Goal: Check status: Check status

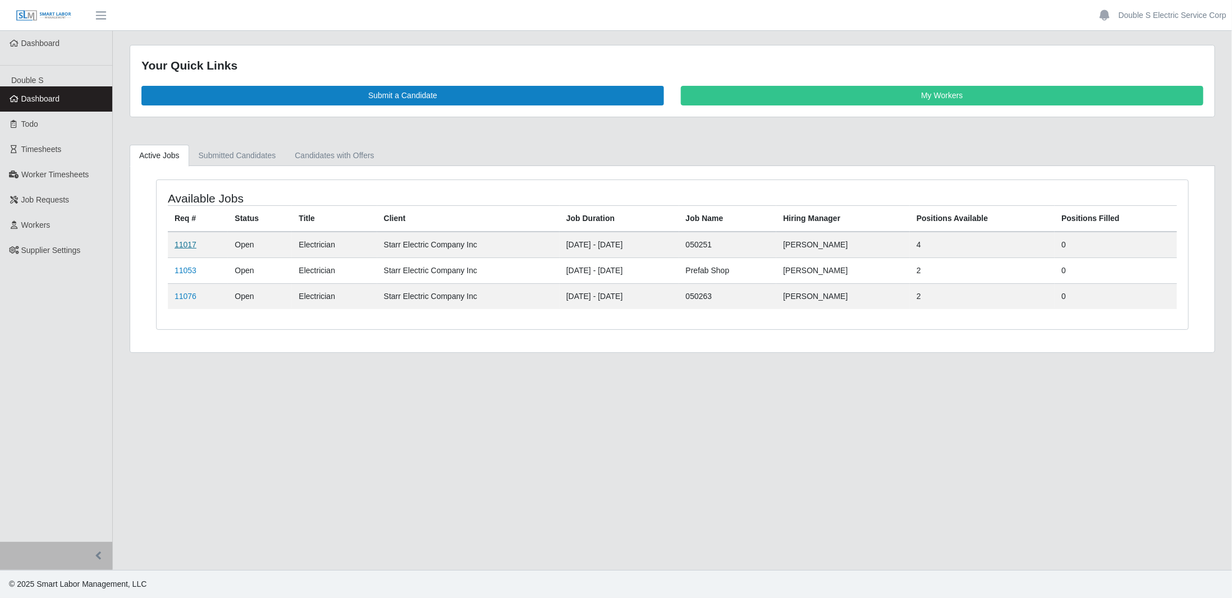
click at [191, 243] on link "11017" at bounding box center [186, 244] width 22 height 9
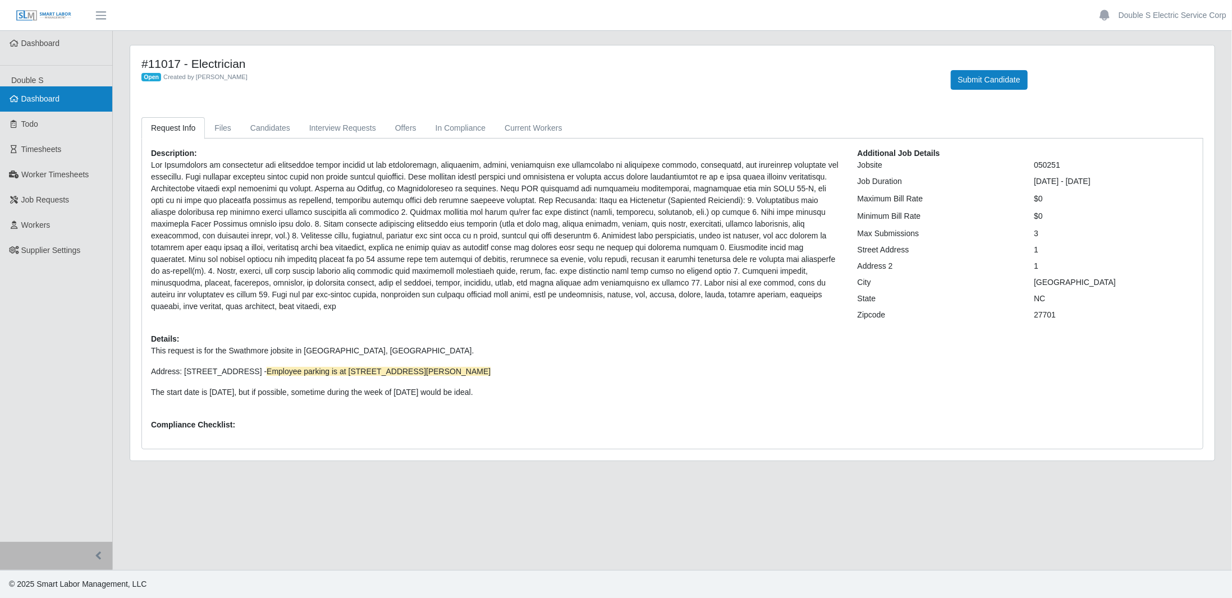
click at [67, 103] on link "Dashboard" at bounding box center [56, 98] width 112 height 25
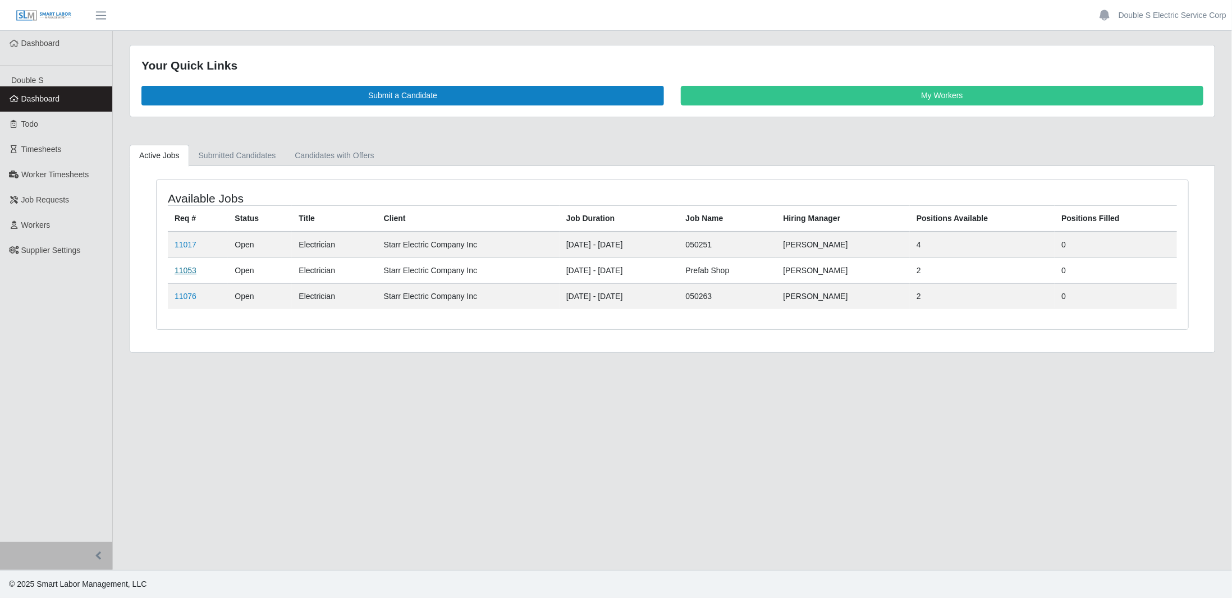
click at [191, 267] on link "11053" at bounding box center [186, 270] width 22 height 9
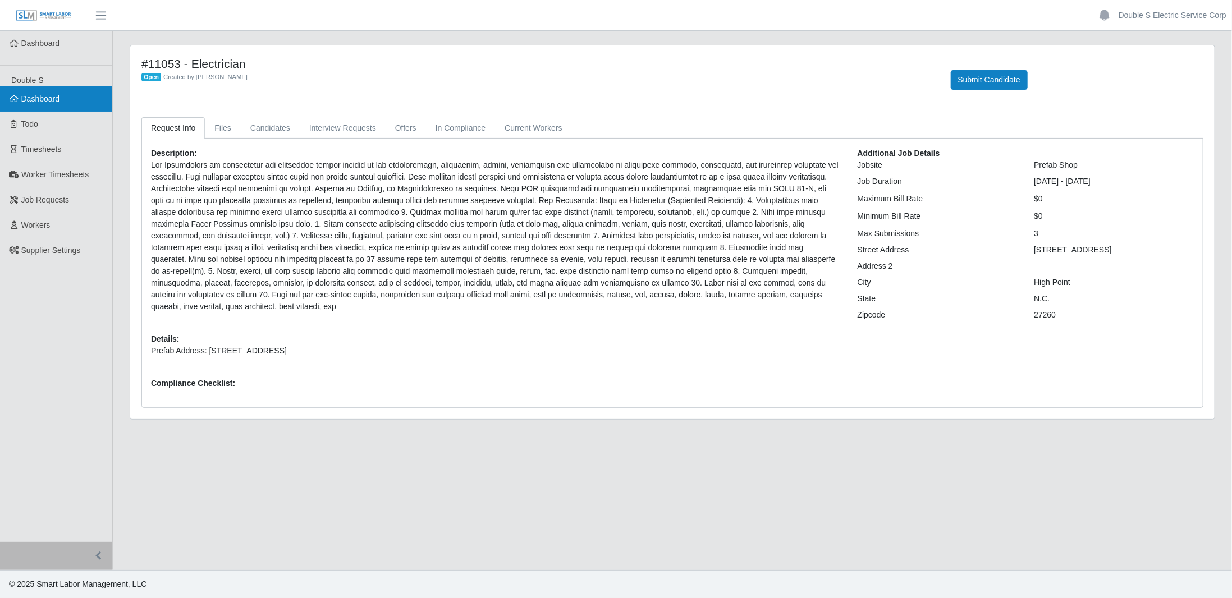
click at [48, 109] on link "Dashboard" at bounding box center [56, 98] width 112 height 25
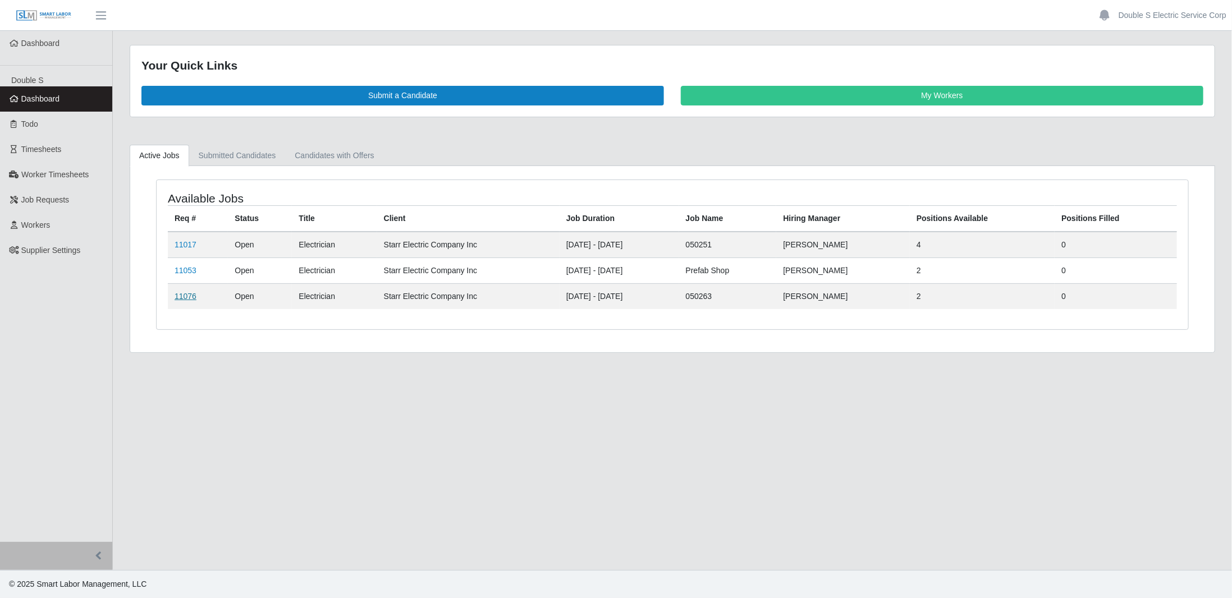
click at [183, 296] on link "11076" at bounding box center [186, 296] width 22 height 9
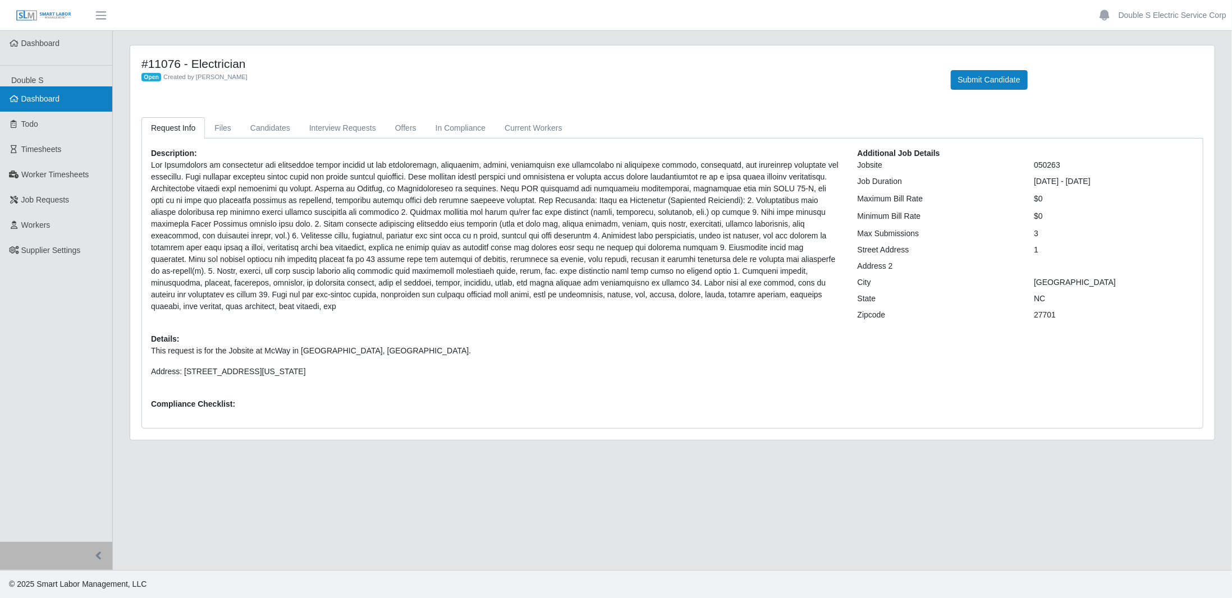
click at [49, 100] on span "Dashboard" at bounding box center [40, 98] width 39 height 9
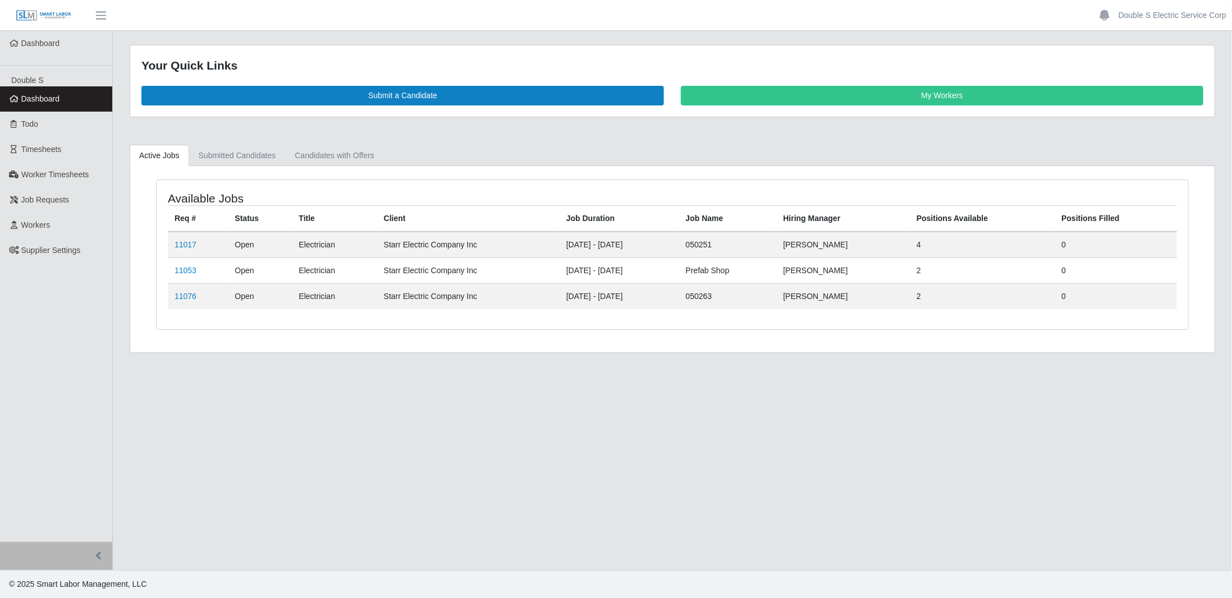
click at [673, 106] on div "Your Quick Links Submit a Candidate My Workers" at bounding box center [672, 80] width 1085 height 71
click at [1146, 17] on link "Double S Electric Service Corp" at bounding box center [1173, 16] width 108 height 12
click at [1147, 74] on icon at bounding box center [1141, 78] width 11 height 8
